Goal: Task Accomplishment & Management: Use online tool/utility

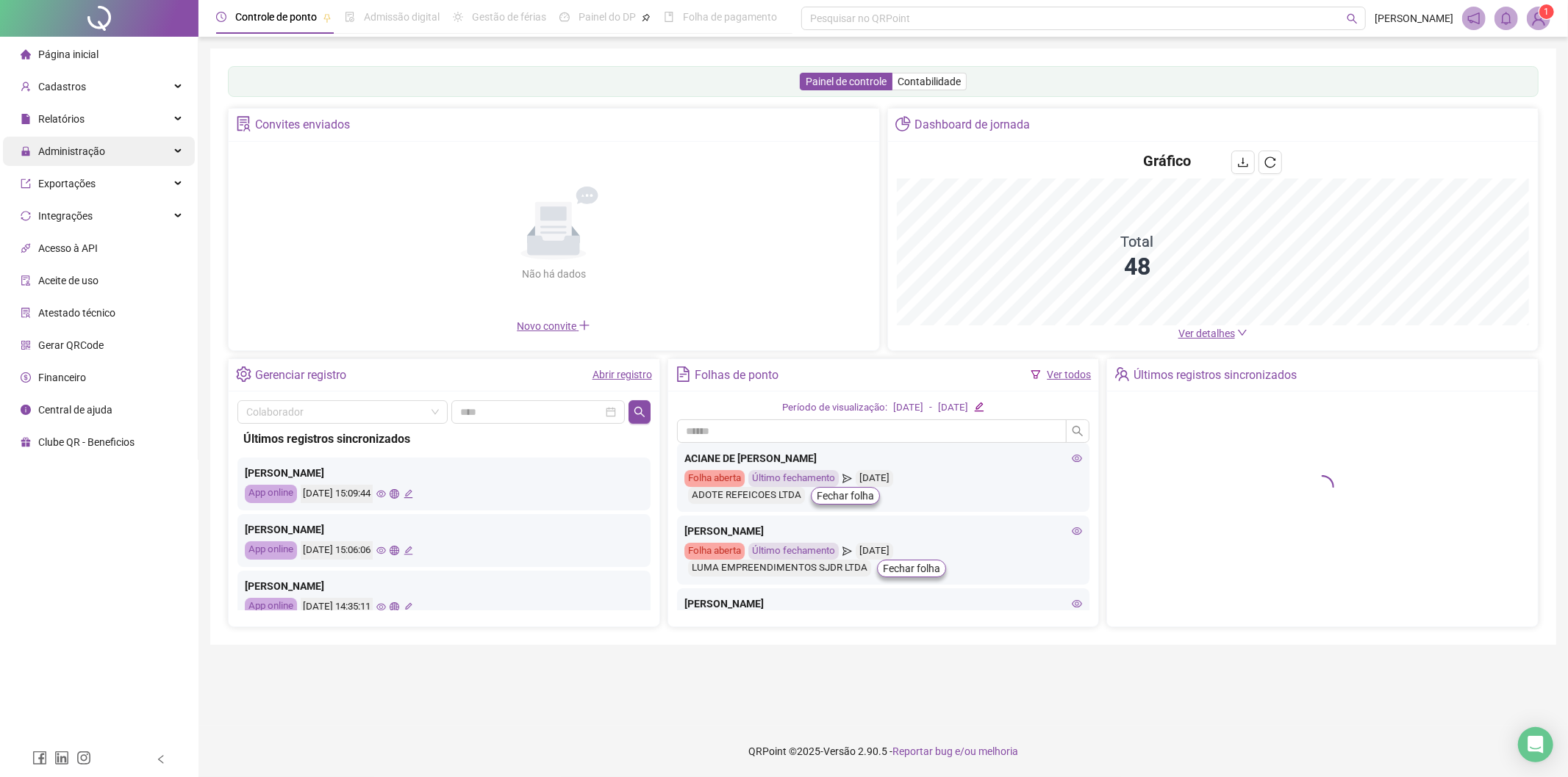
click at [131, 152] on div "Administração" at bounding box center [99, 151] width 192 height 29
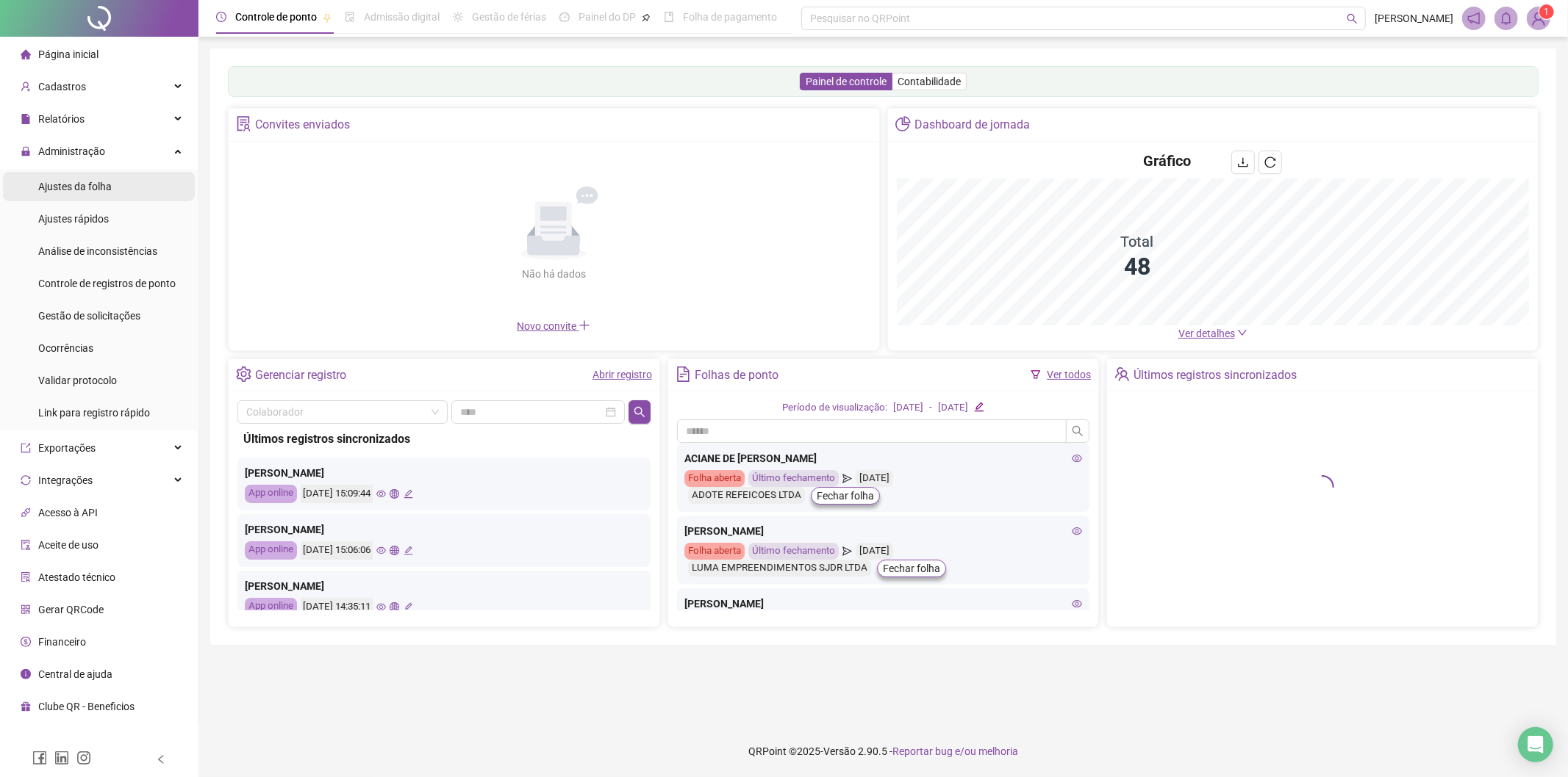
click at [118, 182] on li "Ajustes da folha" at bounding box center [99, 186] width 192 height 29
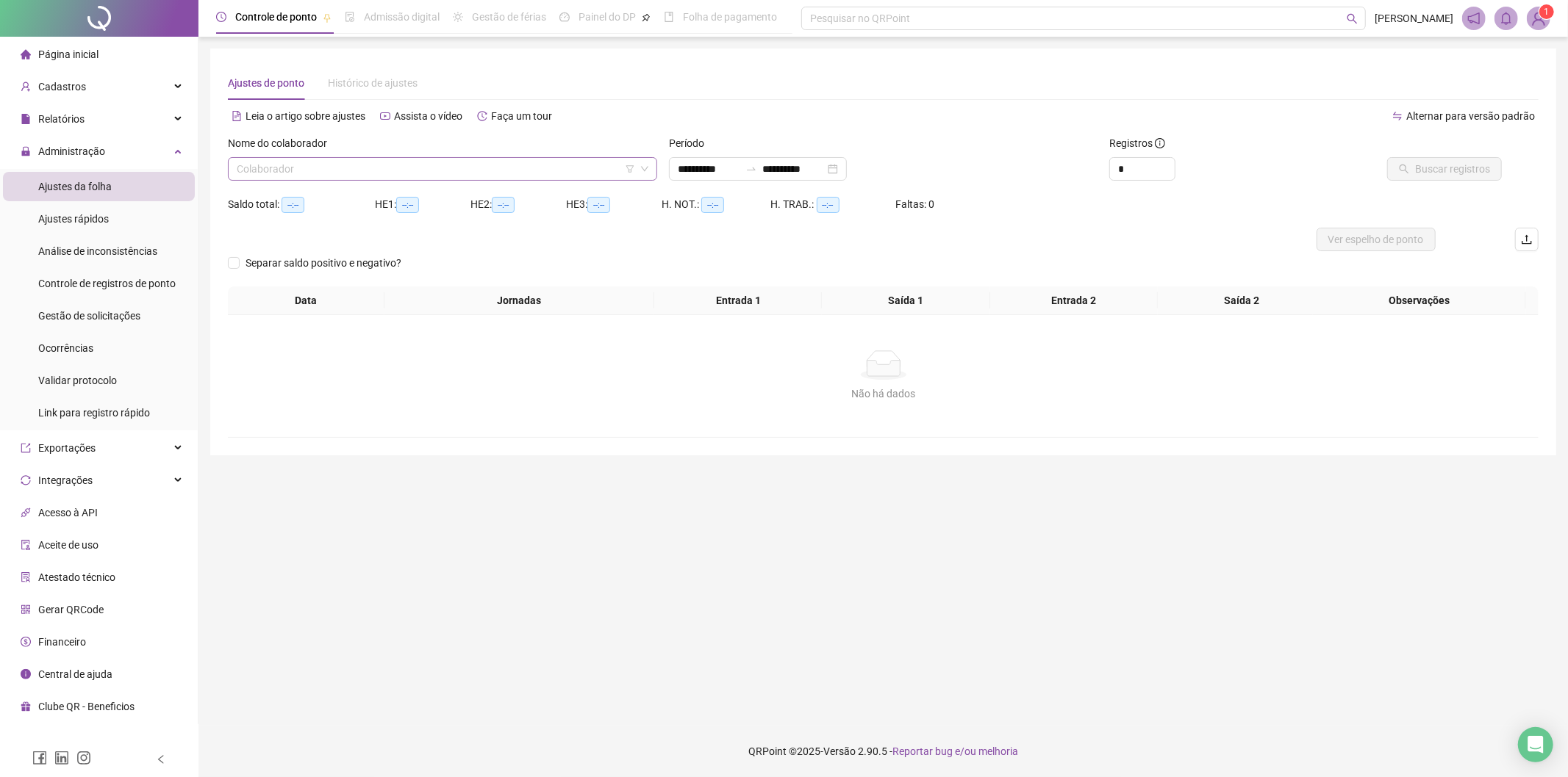
click at [363, 171] on input "search" at bounding box center [436, 168] width 399 height 22
type input "****"
drag, startPoint x: 397, startPoint y: 191, endPoint x: 1103, endPoint y: 176, distance: 706.2
click at [400, 190] on div "[PERSON_NAME]" at bounding box center [442, 198] width 406 height 16
click at [1456, 164] on span "Buscar registros" at bounding box center [1453, 169] width 75 height 16
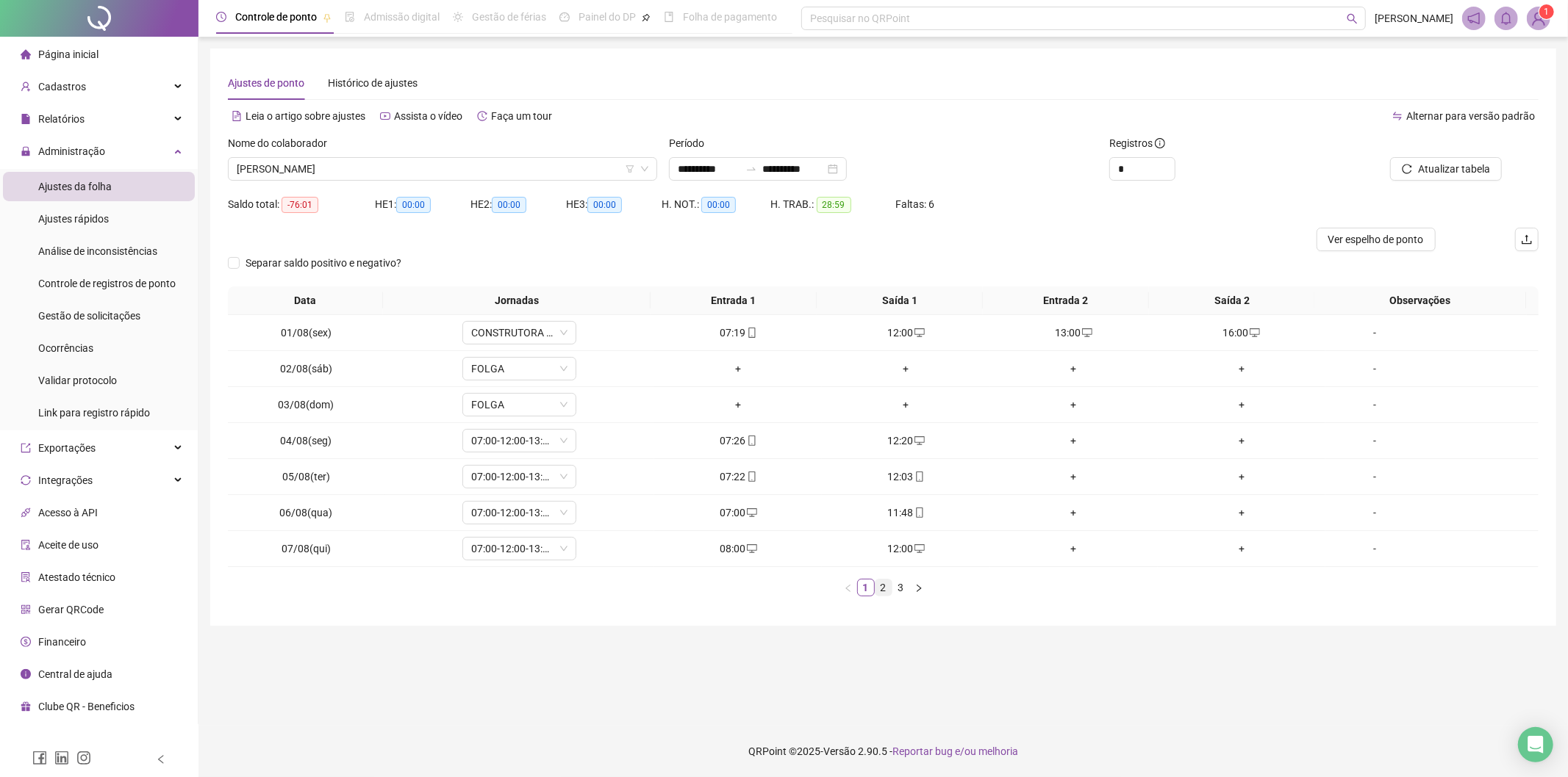
click at [884, 592] on link "2" at bounding box center [883, 588] width 16 height 16
click at [865, 590] on link "1" at bounding box center [866, 588] width 16 height 16
click at [878, 586] on link "2" at bounding box center [883, 588] width 16 height 16
click at [863, 586] on link "1" at bounding box center [866, 588] width 16 height 16
click at [777, 175] on div "**********" at bounding box center [757, 168] width 178 height 24
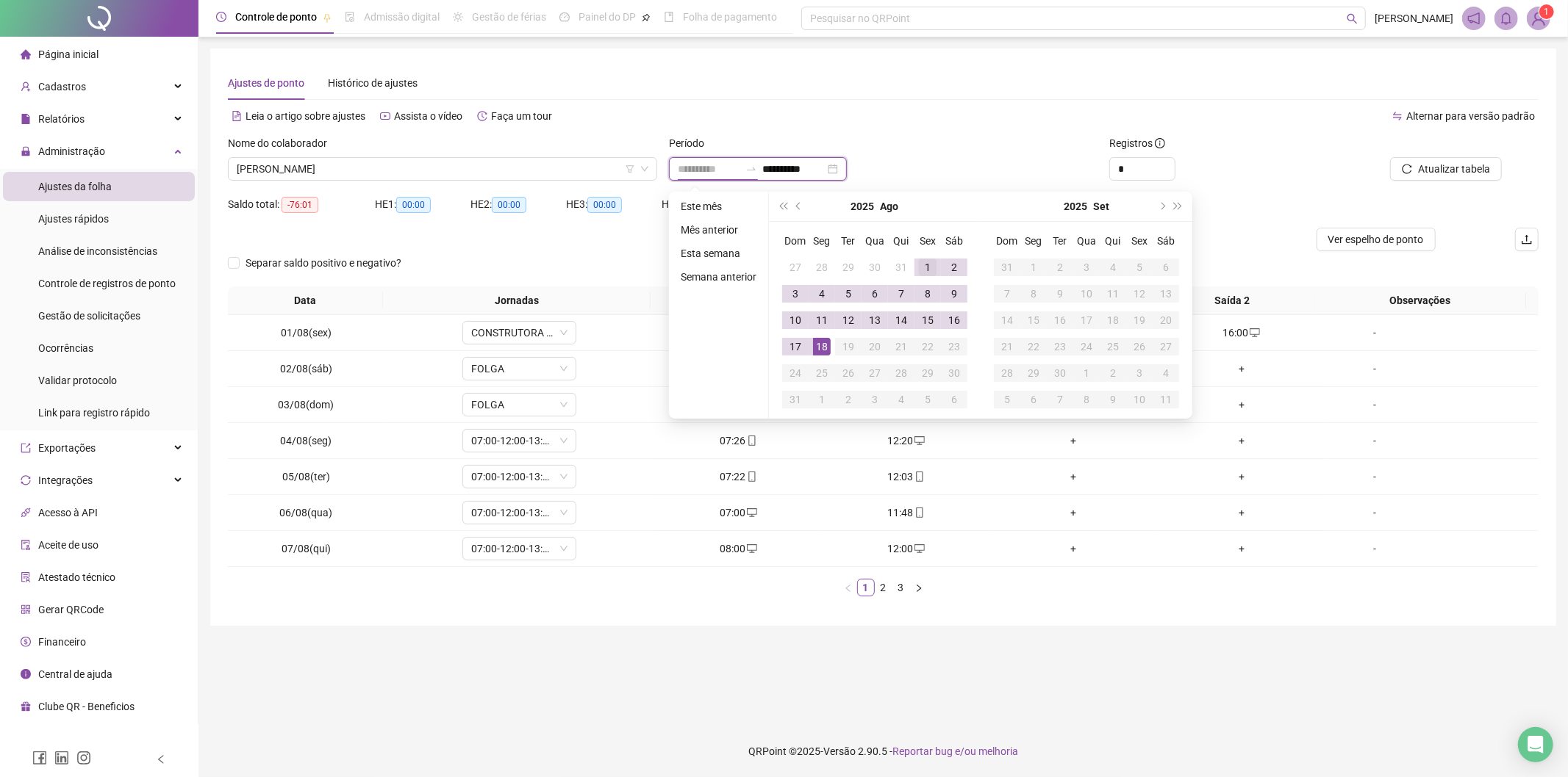
type input "**********"
click at [927, 263] on div "1" at bounding box center [928, 267] width 18 height 18
type input "**********"
click at [927, 289] on div "8" at bounding box center [928, 294] width 18 height 18
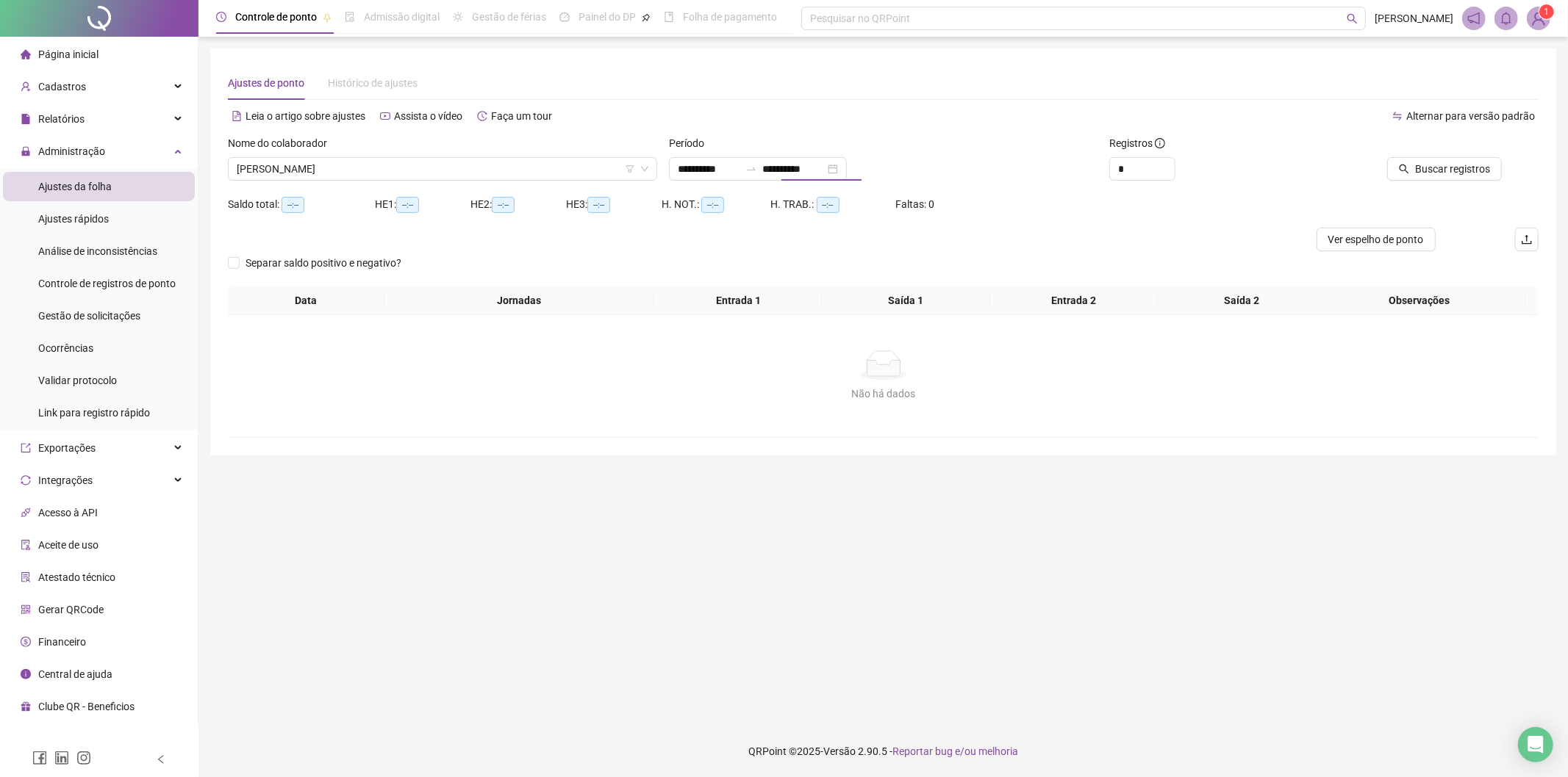
click at [964, 135] on div "Período" at bounding box center [883, 145] width 429 height 22
click at [1448, 174] on span "Buscar registros" at bounding box center [1453, 169] width 75 height 16
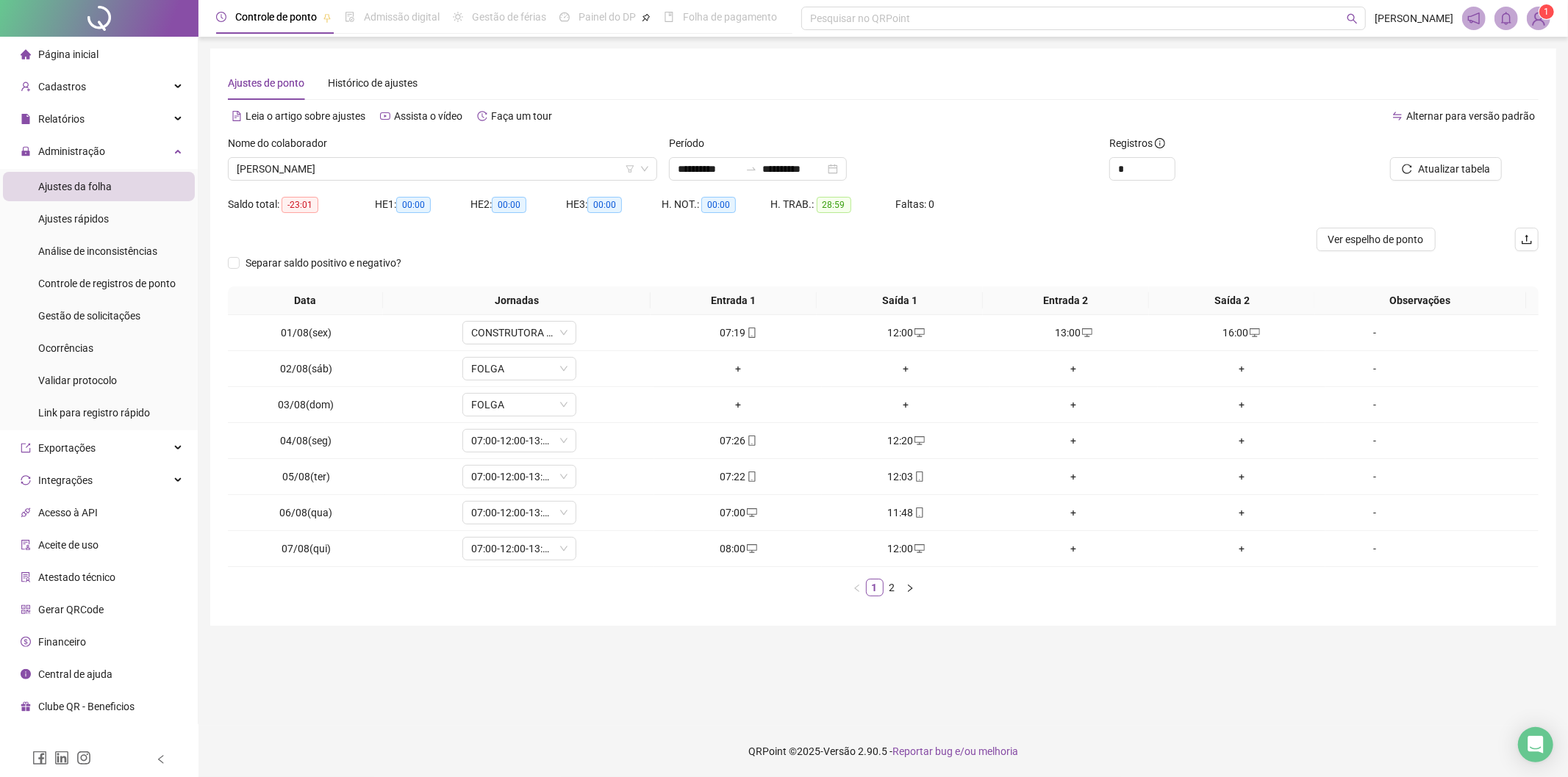
click at [1375, 238] on span "Ver espelho de ponto" at bounding box center [1375, 240] width 95 height 16
click at [1336, 235] on span "Ver espelho de ponto" at bounding box center [1375, 240] width 95 height 16
click at [884, 589] on link "2" at bounding box center [892, 588] width 16 height 16
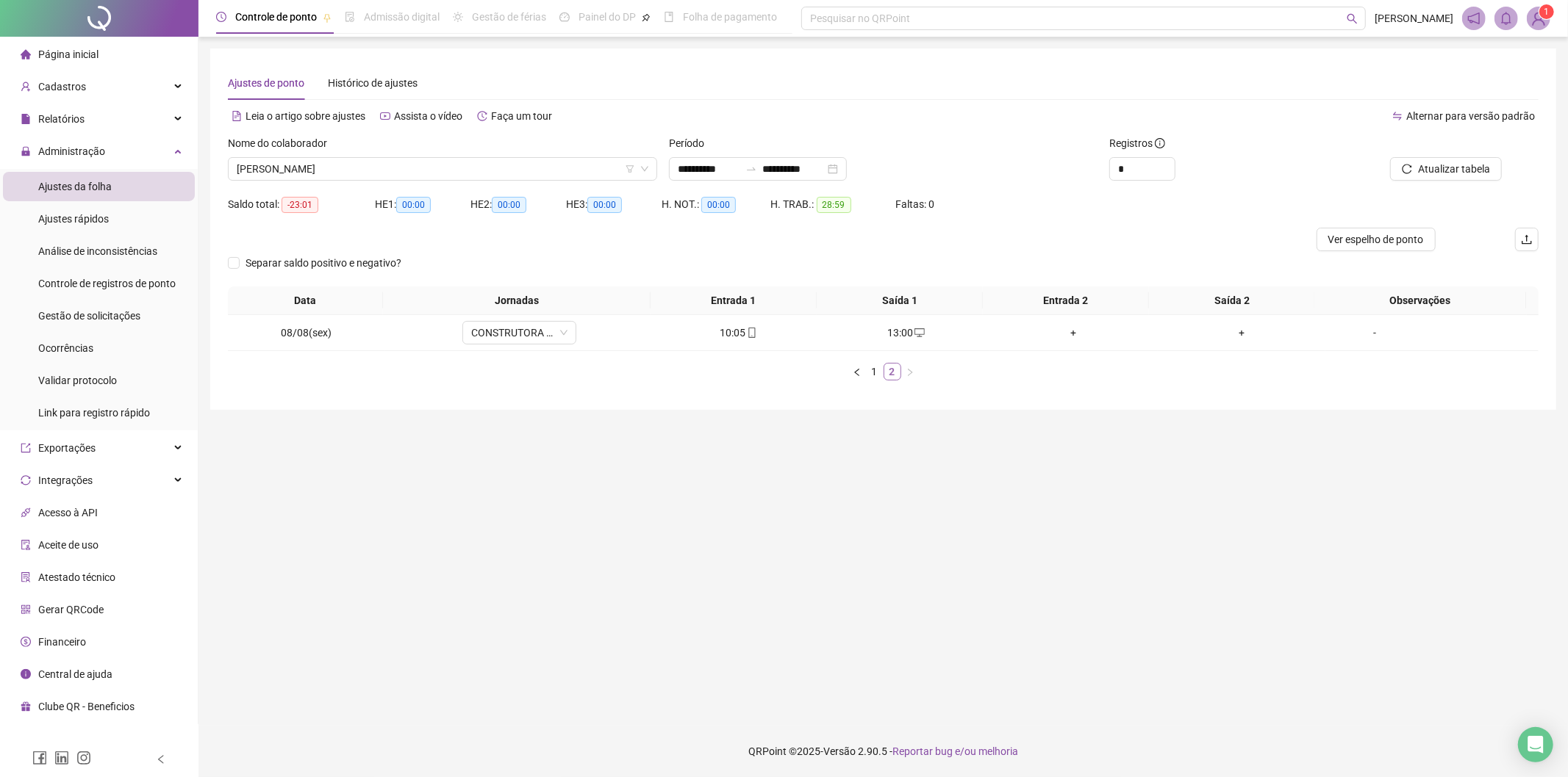
click at [884, 370] on link "2" at bounding box center [892, 371] width 16 height 16
click at [874, 373] on link "1" at bounding box center [874, 371] width 16 height 16
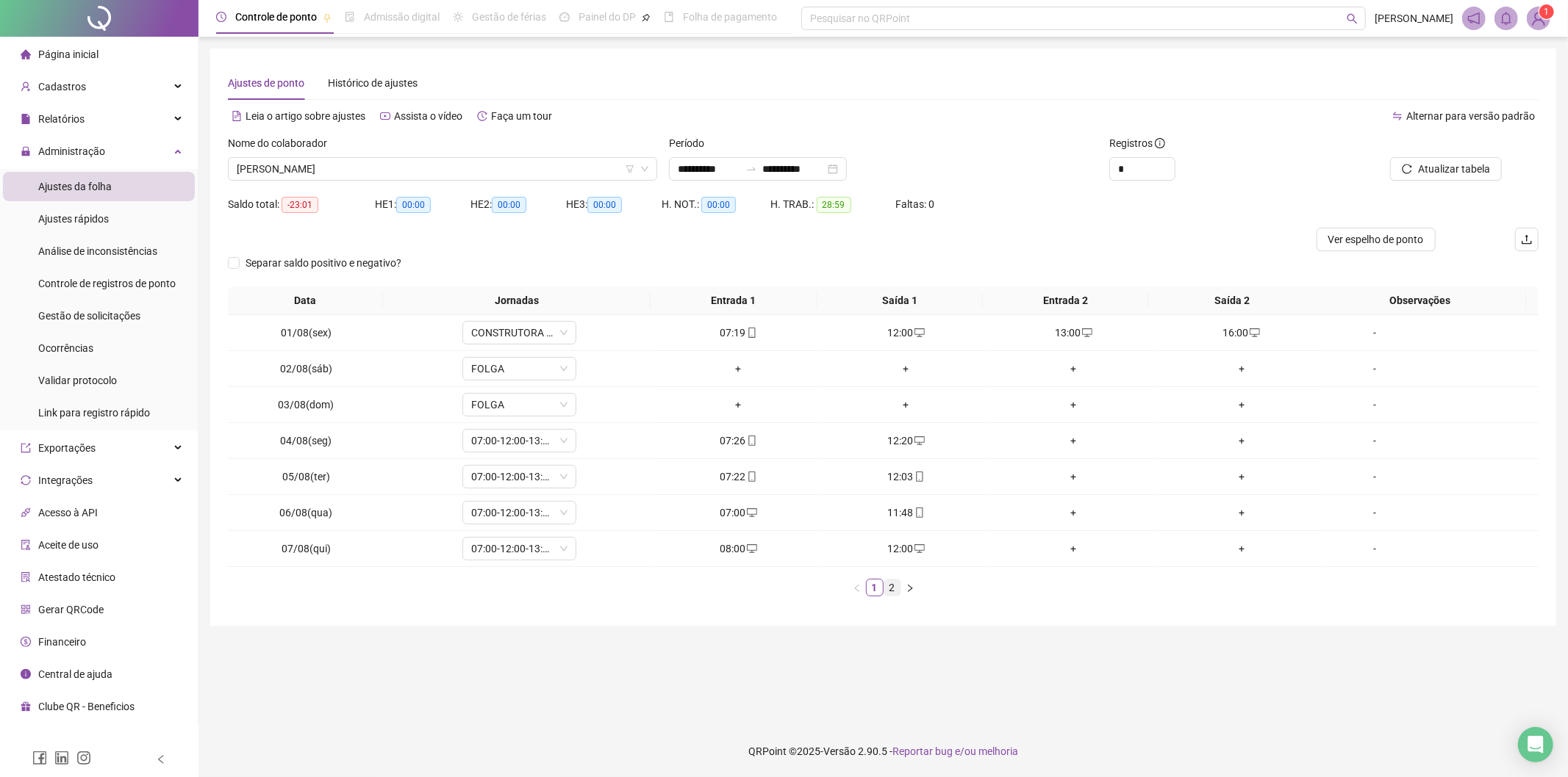
click at [893, 591] on link "2" at bounding box center [892, 588] width 16 height 16
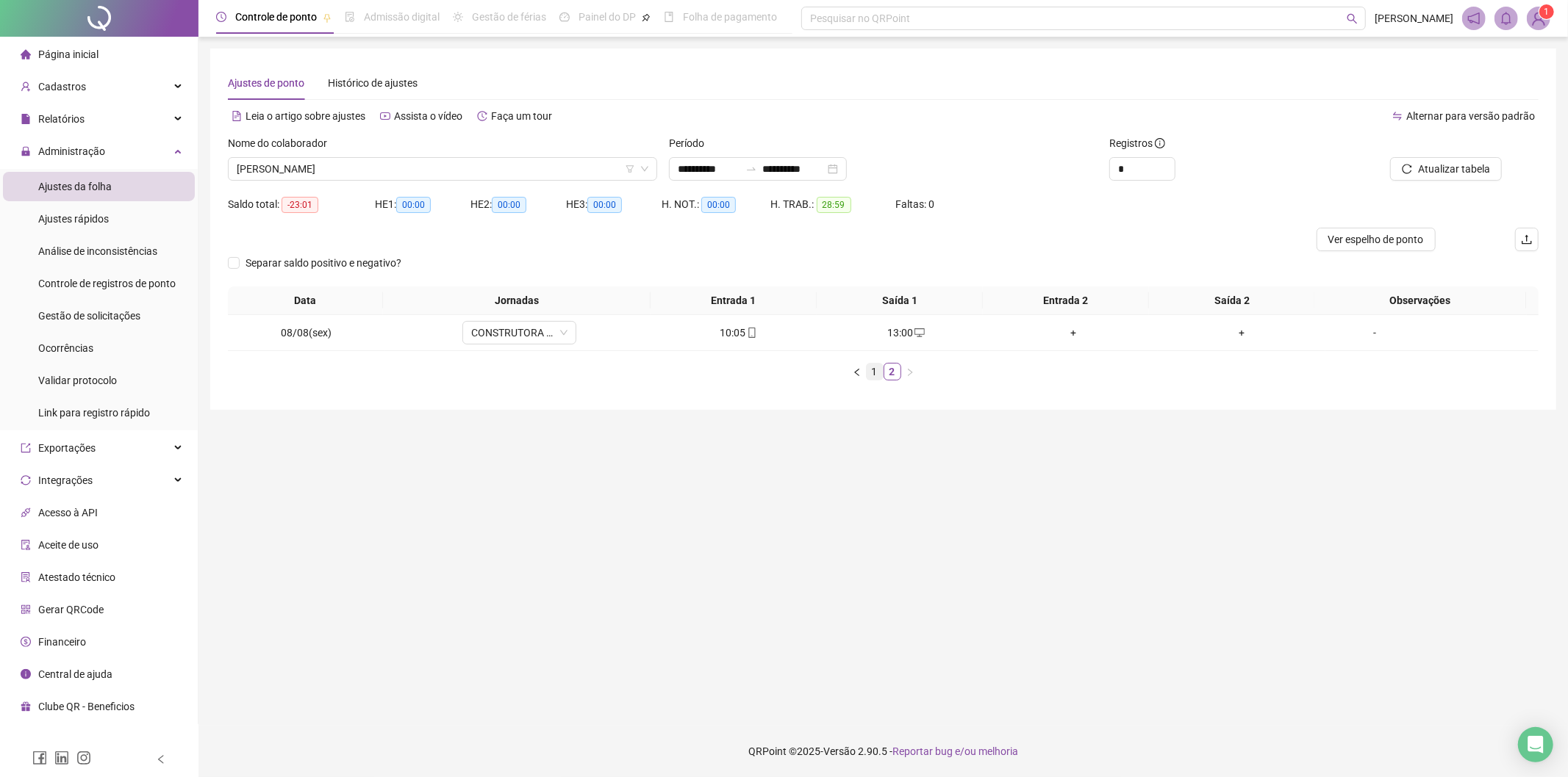
click at [880, 373] on link "1" at bounding box center [874, 371] width 16 height 16
